Goal: Information Seeking & Learning: Learn about a topic

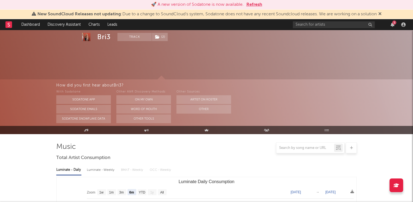
select select "6m"
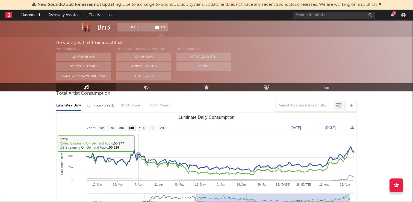
scroll to position [57, 0]
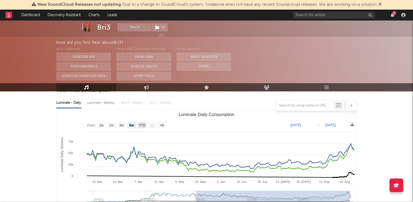
click at [143, 122] on rect "Luminate Daily Consumption" at bounding box center [142, 125] width 9 height 6
select select "YTD"
type input "[DATE]"
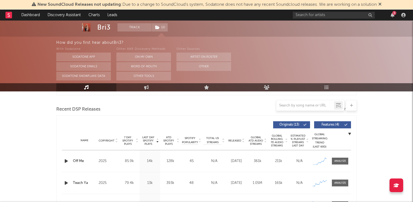
scroll to position [210, 0]
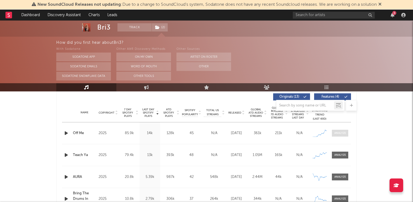
click at [346, 133] on div at bounding box center [340, 133] width 12 height 4
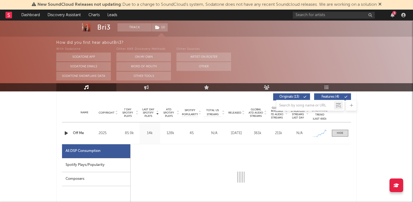
select select "1w"
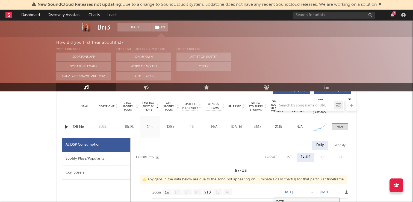
scroll to position [216, 0]
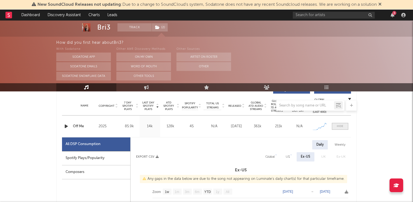
click at [338, 125] on div at bounding box center [340, 126] width 7 height 4
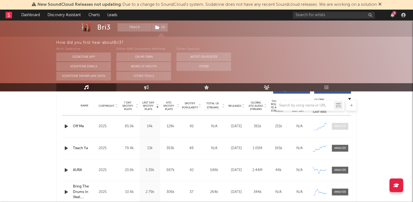
click at [338, 125] on div at bounding box center [340, 126] width 12 height 4
select select "1w"
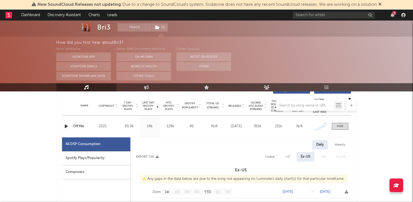
click at [288, 157] on div "US" at bounding box center [288, 156] width 4 height 7
select select "1w"
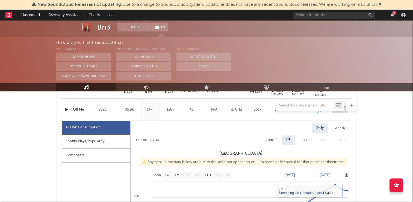
scroll to position [229, 0]
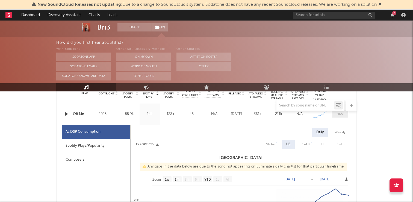
click at [342, 112] on div at bounding box center [340, 114] width 7 height 4
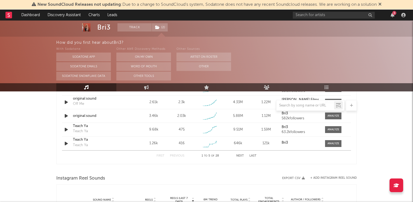
scroll to position [424, 0]
